Goal: Task Accomplishment & Management: Use online tool/utility

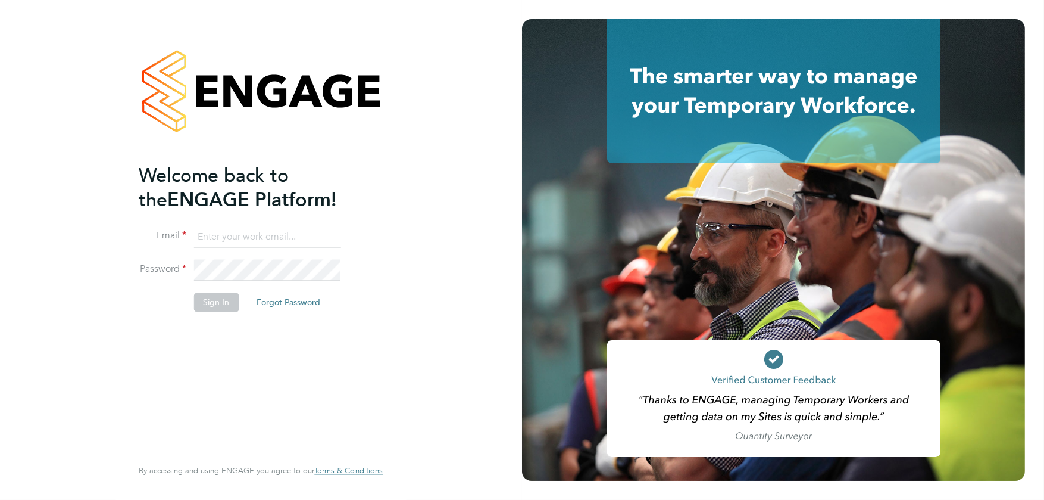
click at [217, 236] on input at bounding box center [267, 236] width 147 height 21
type input "[PERSON_NAME][EMAIL_ADDRESS][PERSON_NAME][DOMAIN_NAME]"
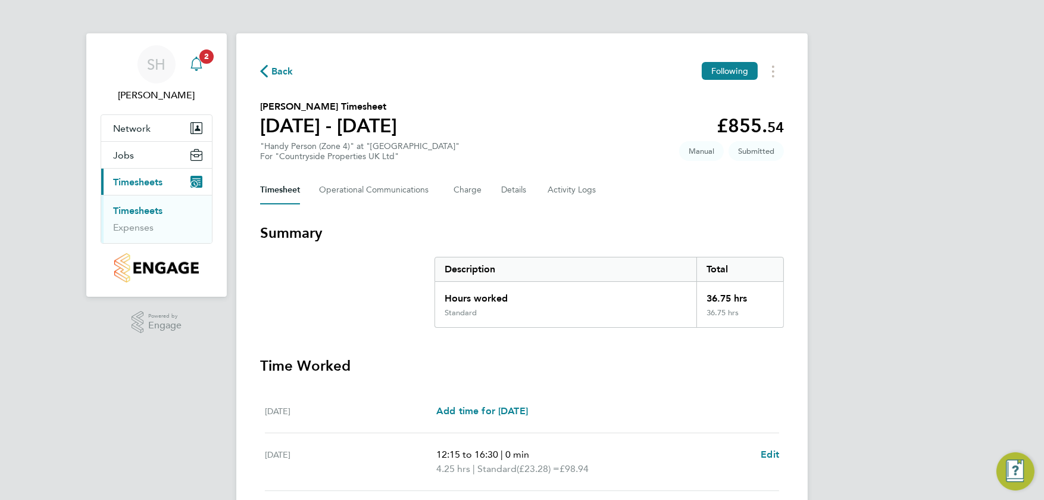
click at [197, 57] on icon "Main navigation" at bounding box center [196, 64] width 14 height 14
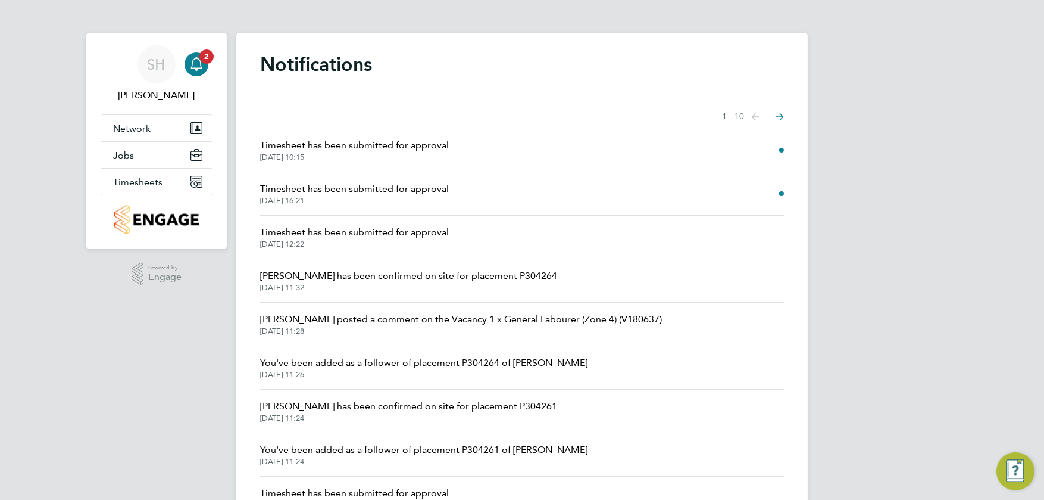
click at [361, 192] on span "Timesheet has been submitted for approval" at bounding box center [354, 189] width 189 height 14
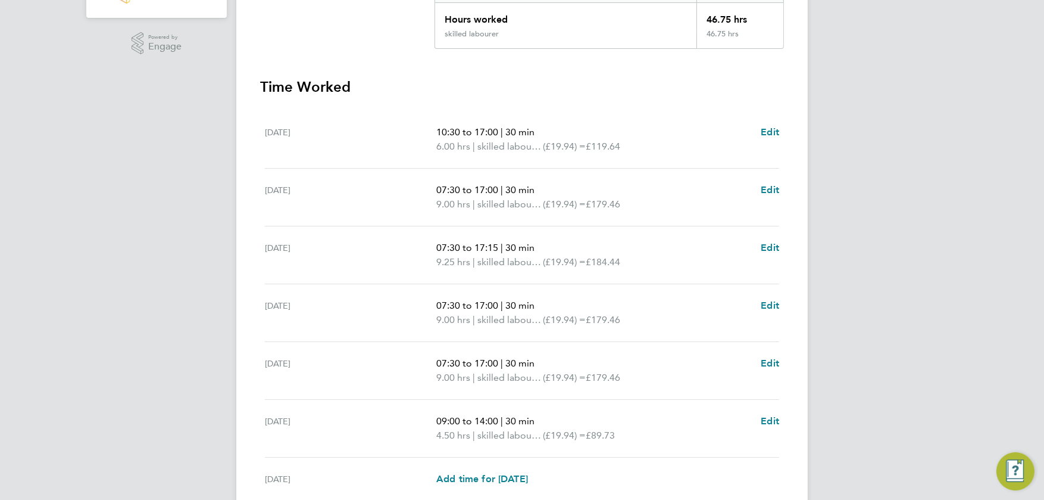
scroll to position [383, 0]
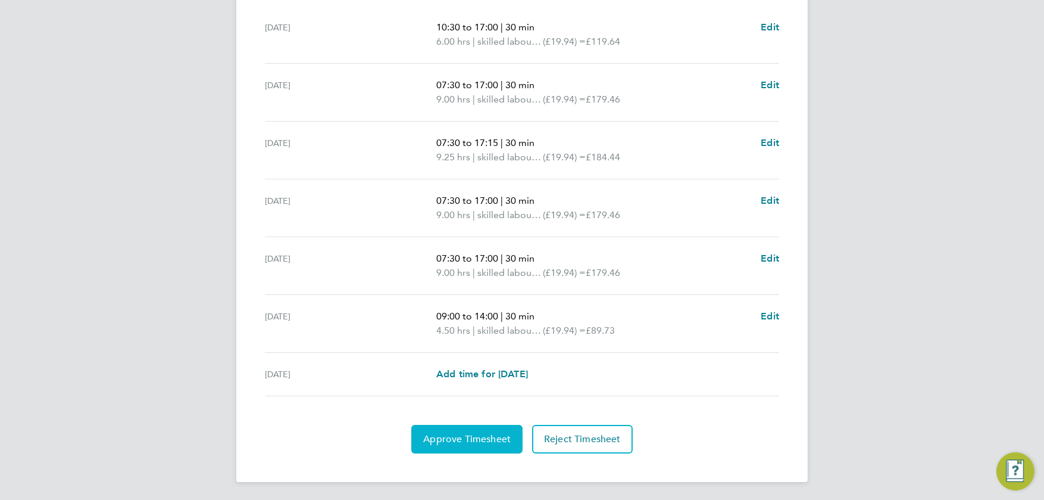
click at [470, 441] on span "Approve Timesheet" at bounding box center [467, 439] width 88 height 12
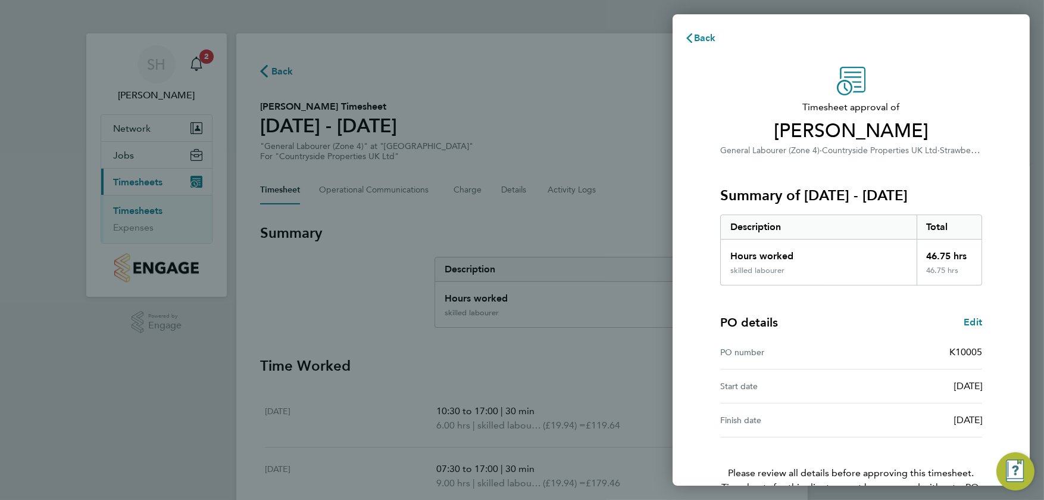
scroll to position [70, 0]
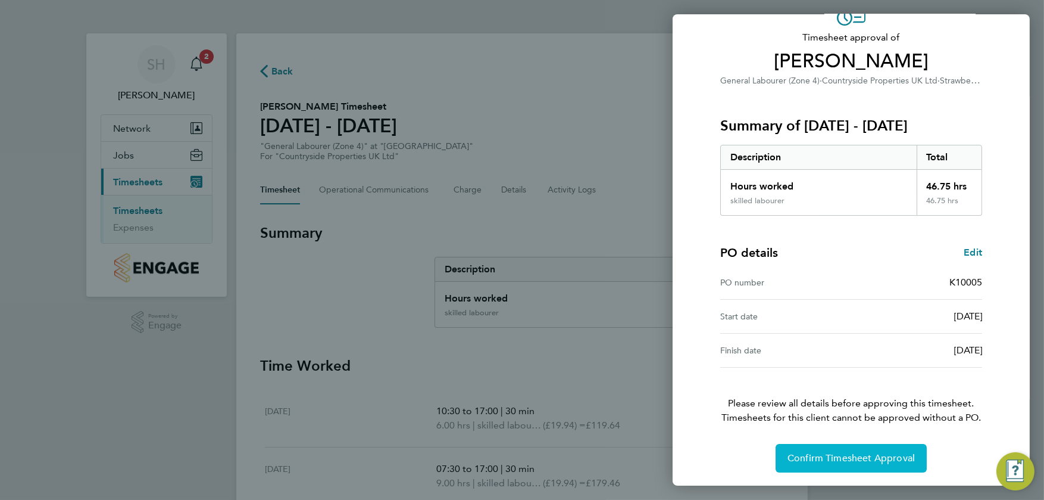
click at [846, 457] on span "Confirm Timesheet Approval" at bounding box center [851, 458] width 127 height 12
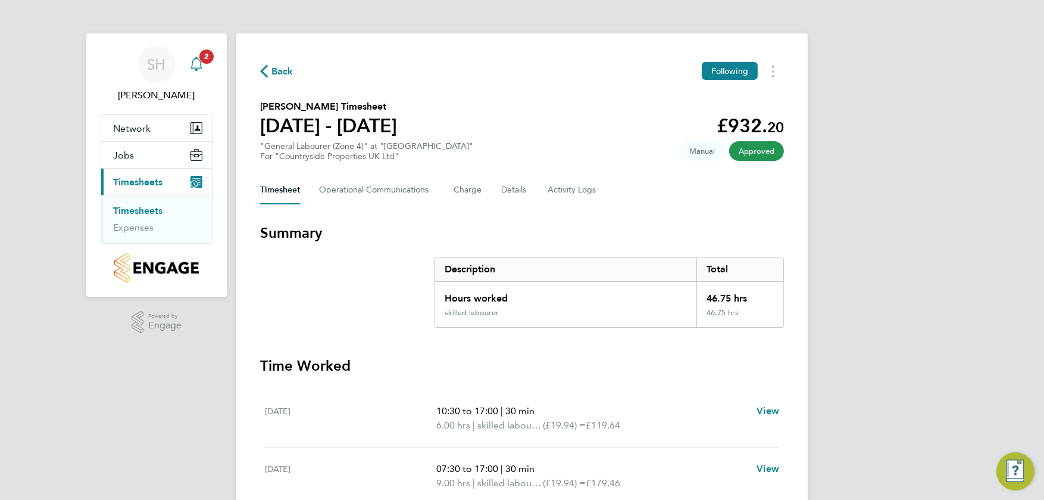
click at [198, 64] on icon "Main navigation" at bounding box center [196, 64] width 14 height 14
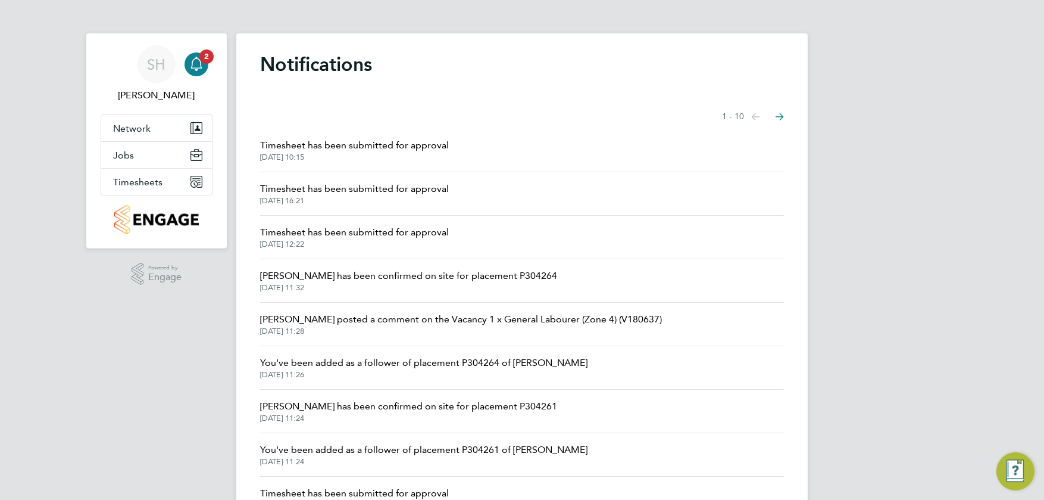
click at [304, 152] on span "23 Sep 2025, 10:15" at bounding box center [354, 157] width 189 height 10
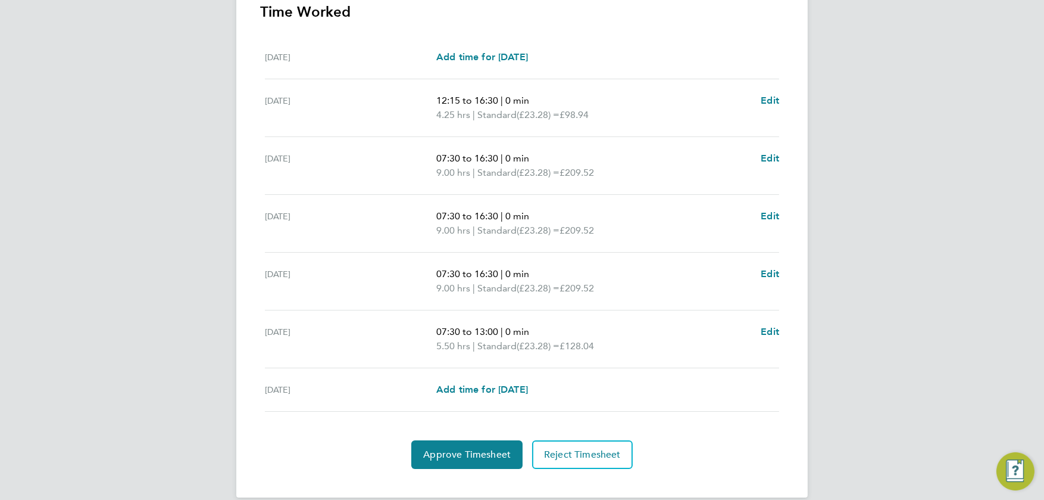
scroll to position [357, 0]
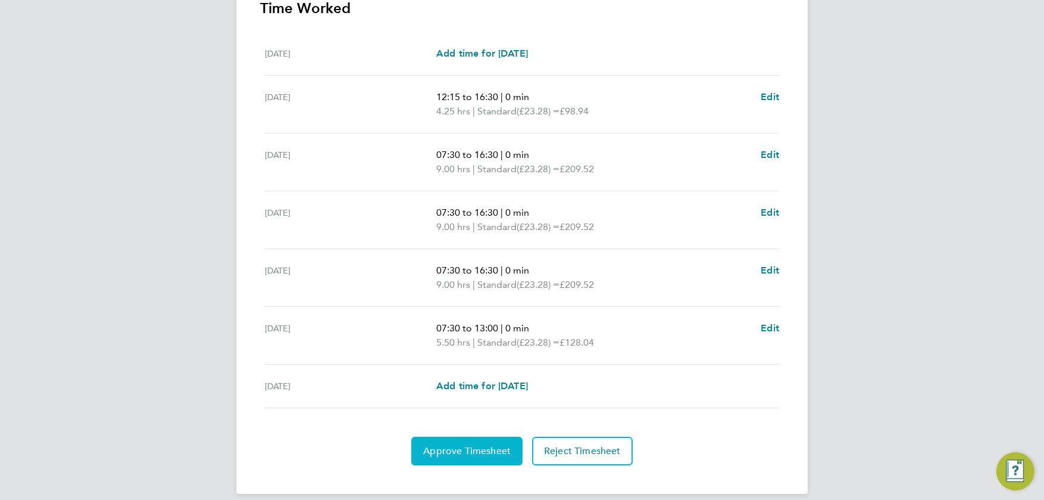
click at [457, 448] on span "Approve Timesheet" at bounding box center [467, 451] width 88 height 12
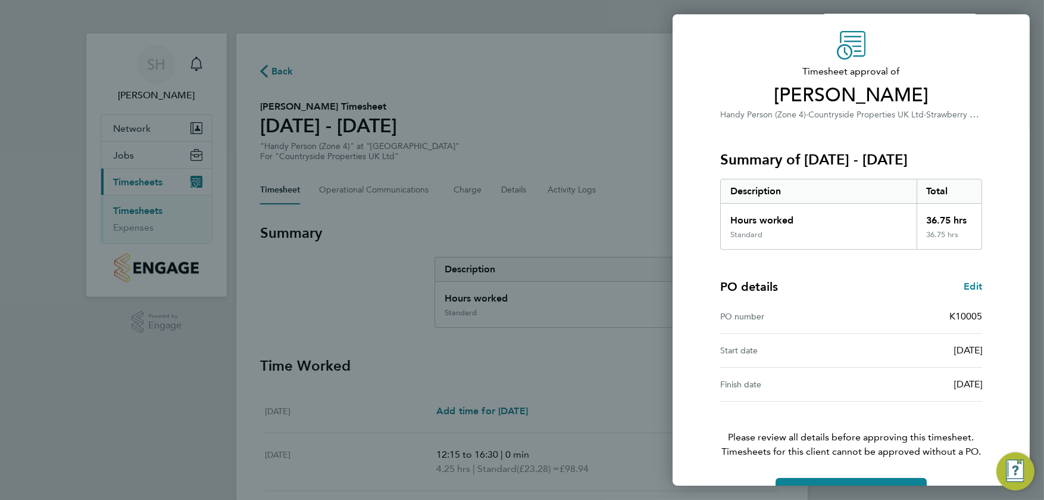
scroll to position [70, 0]
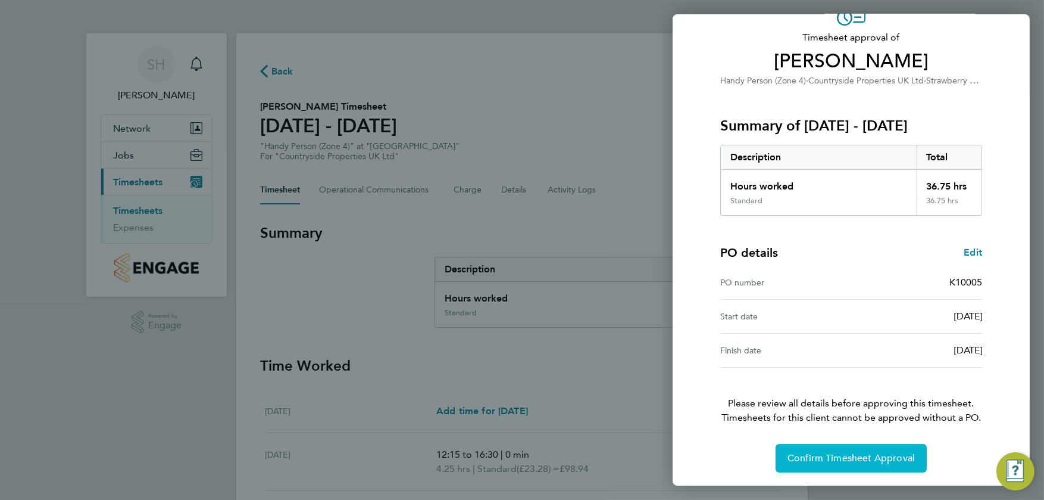
click at [827, 454] on span "Confirm Timesheet Approval" at bounding box center [851, 458] width 127 height 12
